Goal: Task Accomplishment & Management: Use online tool/utility

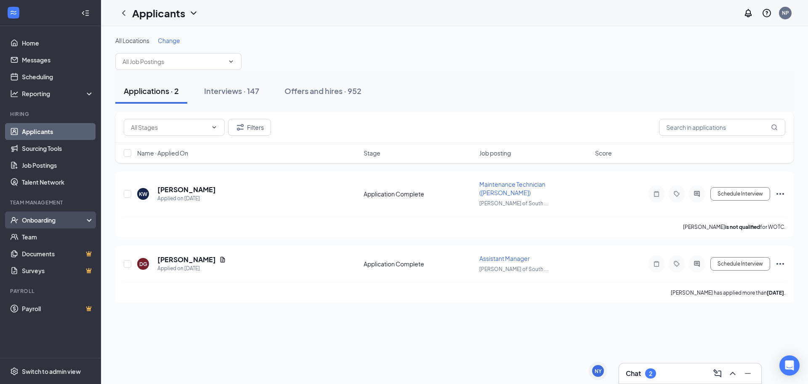
click at [40, 221] on div "Onboarding" at bounding box center [54, 220] width 65 height 8
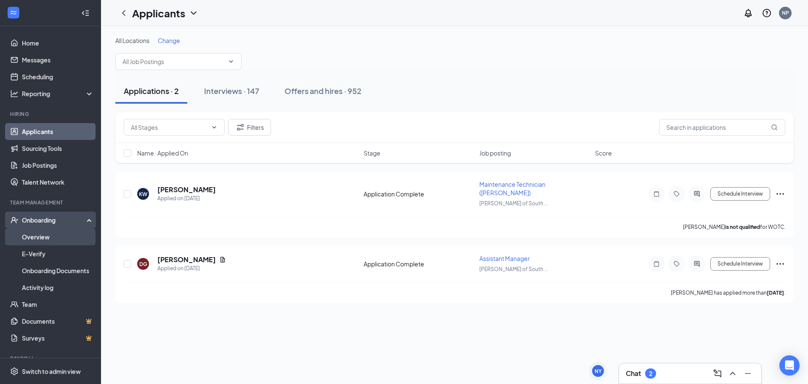
click at [40, 237] on link "Overview" at bounding box center [58, 236] width 72 height 17
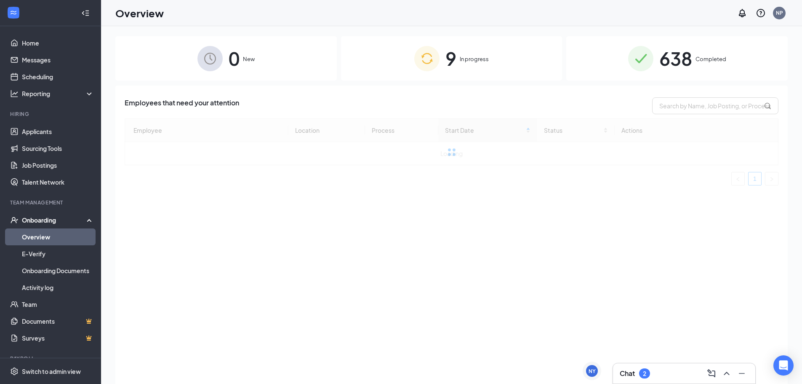
click at [471, 64] on div "9 In progress" at bounding box center [451, 58] width 221 height 44
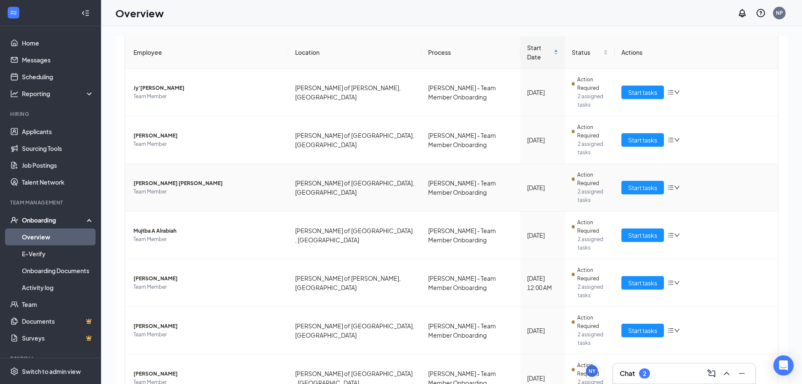
scroll to position [140, 0]
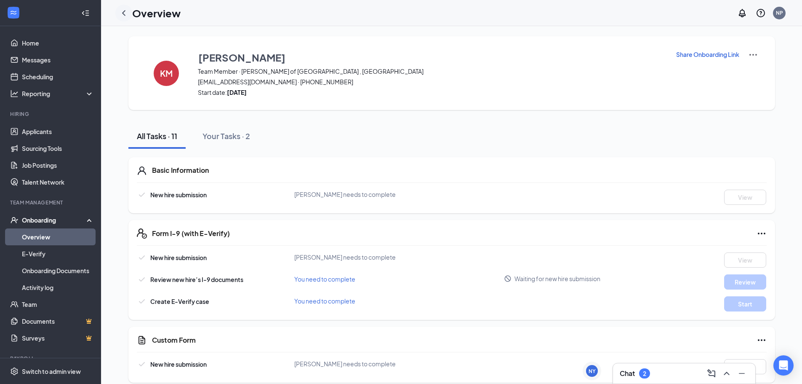
click at [130, 13] on div at bounding box center [123, 13] width 17 height 17
click at [126, 13] on icon "ChevronLeft" at bounding box center [124, 13] width 10 height 10
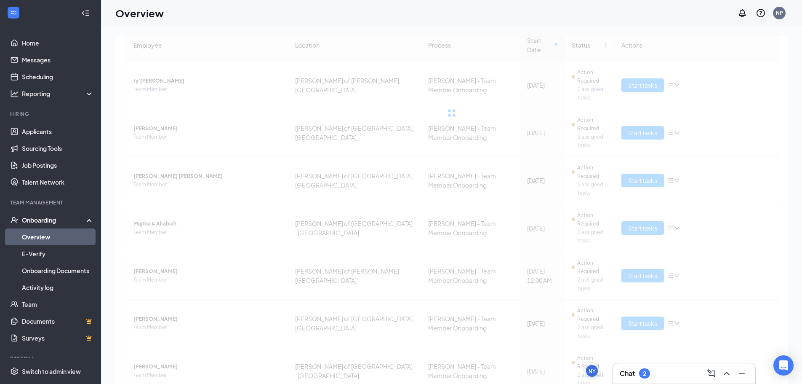
scroll to position [140, 0]
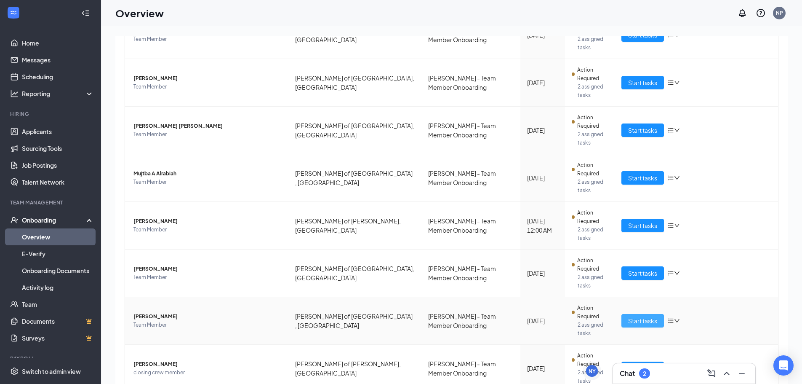
click at [645, 316] on span "Start tasks" at bounding box center [642, 320] width 29 height 9
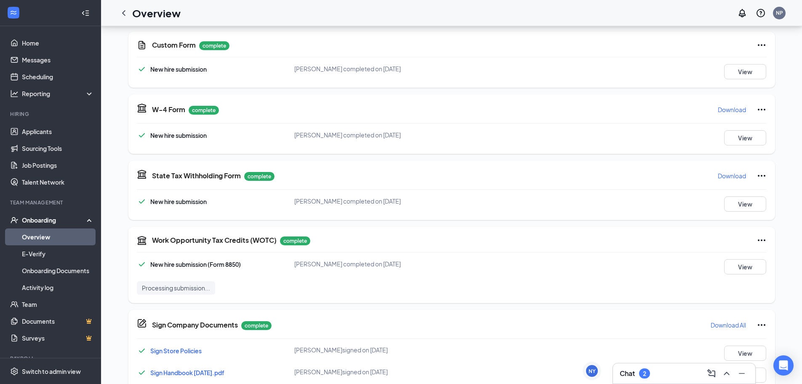
scroll to position [375, 0]
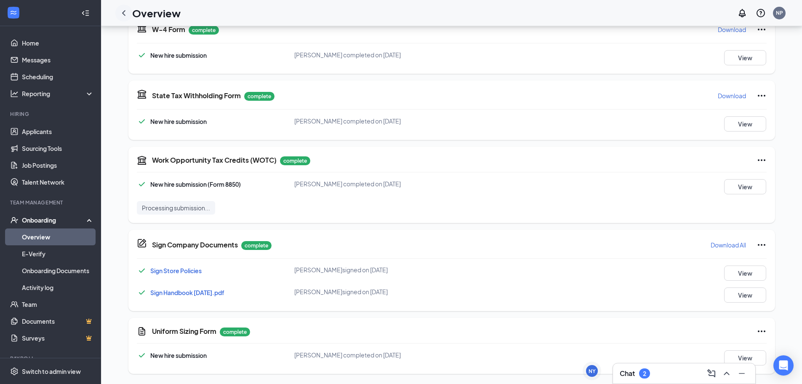
click at [123, 10] on icon "ChevronLeft" at bounding box center [124, 13] width 10 height 10
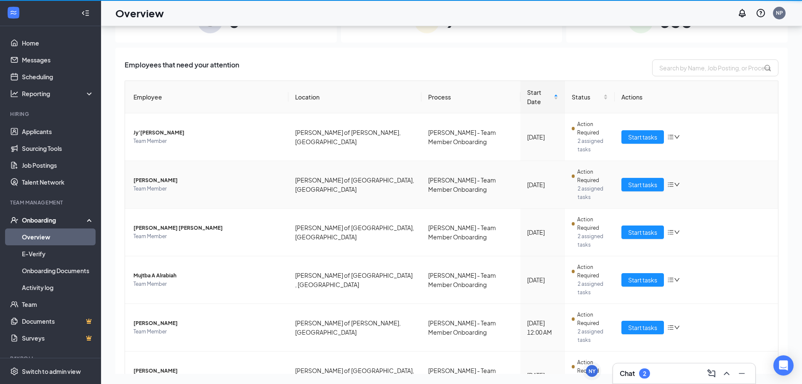
scroll to position [38, 0]
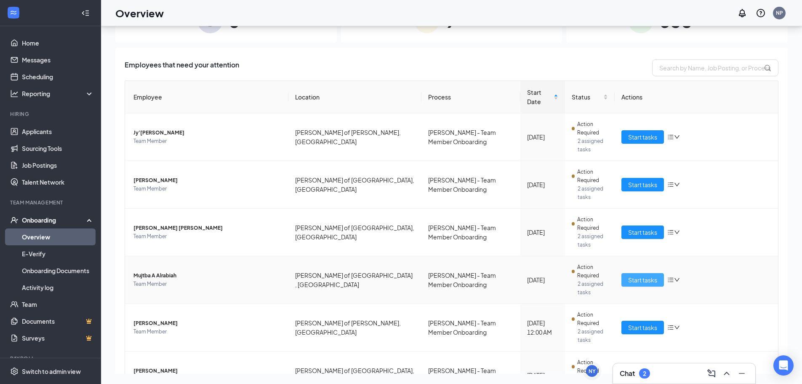
click at [640, 275] on span "Start tasks" at bounding box center [642, 279] width 29 height 9
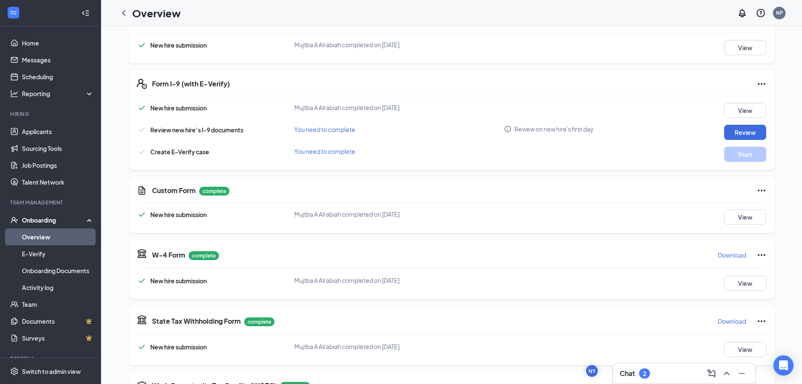
scroll to position [295, 0]
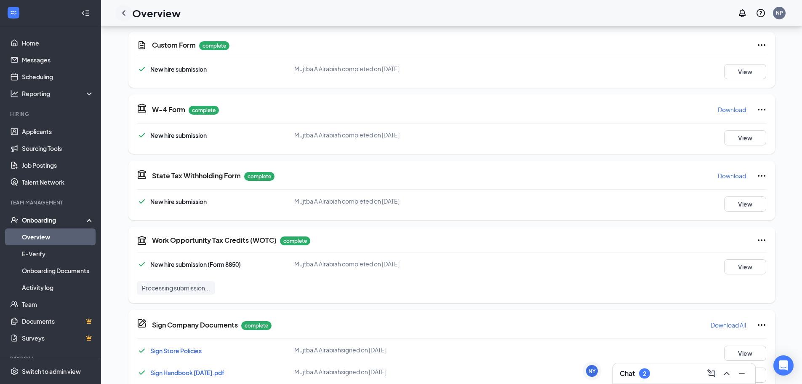
click at [124, 10] on icon "ChevronLeft" at bounding box center [124, 13] width 10 height 10
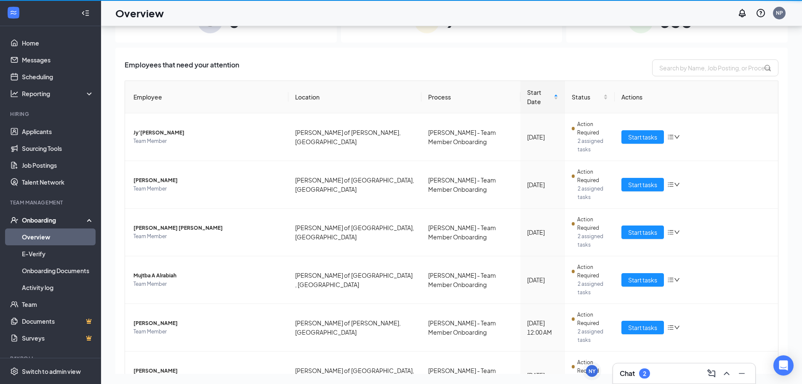
scroll to position [38, 0]
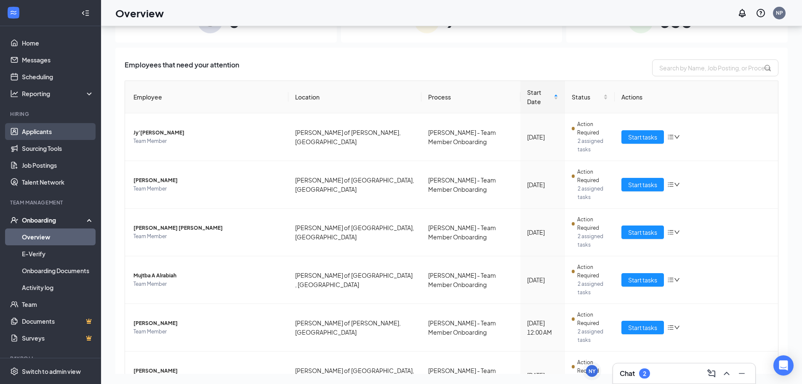
click at [45, 130] on link "Applicants" at bounding box center [58, 131] width 72 height 17
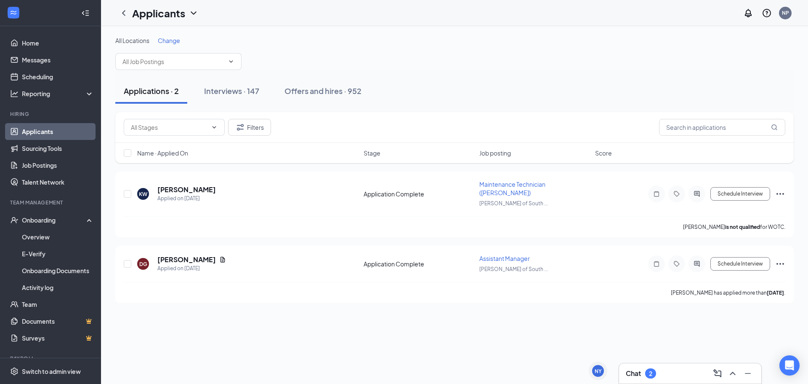
click at [372, 58] on div "All Locations Change" at bounding box center [454, 53] width 679 height 34
